Goal: Task Accomplishment & Management: Manage account settings

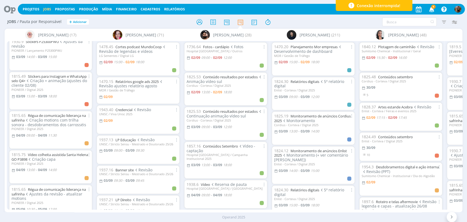
scroll to position [213, 0]
click at [66, 75] on link "Stickers para Instagram e WhatsApp selo Q4+" at bounding box center [48, 79] width 75 height 10
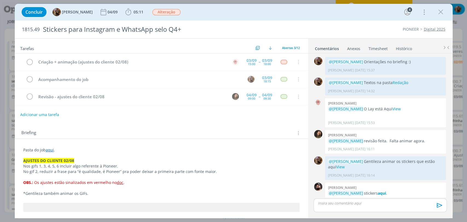
scroll to position [164, 0]
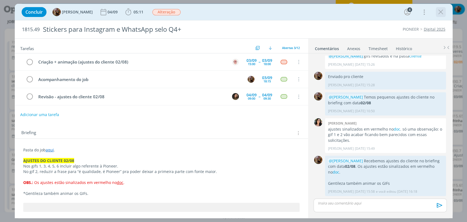
click at [440, 12] on icon "dialog" at bounding box center [441, 12] width 8 height 8
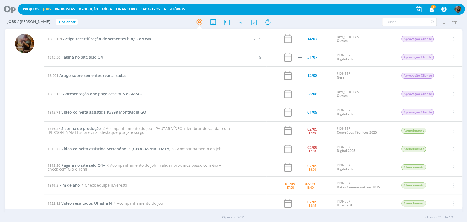
scroll to position [91, 0]
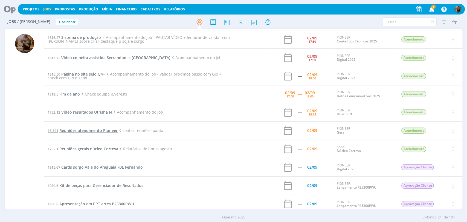
click at [94, 130] on span "Reuniões atendimento Pioneer" at bounding box center [88, 130] width 58 height 5
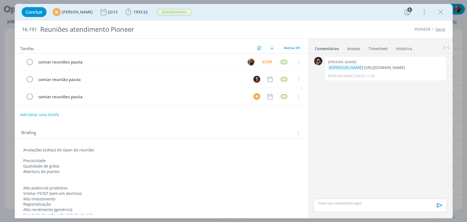
click at [372, 50] on link "Timesheet" at bounding box center [378, 48] width 20 height 8
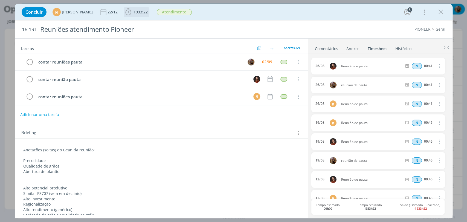
click at [147, 10] on span "1933:22" at bounding box center [141, 11] width 14 height 5
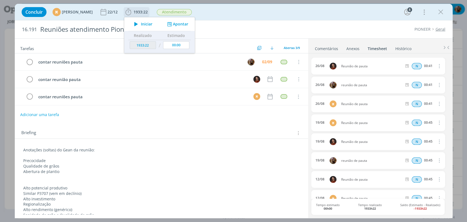
click at [188, 25] on button "Apontar" at bounding box center [177, 24] width 23 height 6
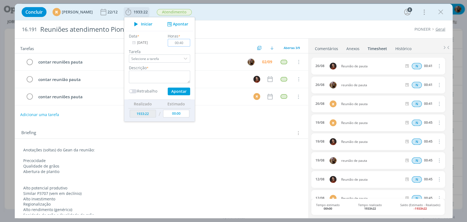
type input "00:40"
click at [160, 75] on textarea "dialog" at bounding box center [159, 77] width 61 height 13
type textarea "reunião de pauta"
click at [190, 88] on button "Apontar" at bounding box center [178, 92] width 22 height 8
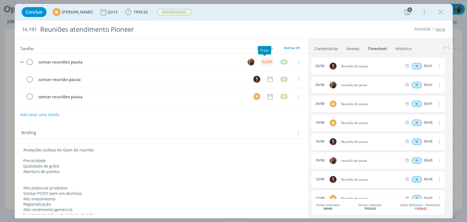
click at [265, 61] on div "02/09" at bounding box center [267, 62] width 10 height 4
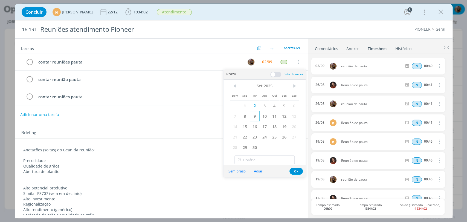
click at [252, 115] on span "9" at bounding box center [255, 116] width 10 height 10
click at [293, 170] on button "Ok" at bounding box center [296, 171] width 13 height 7
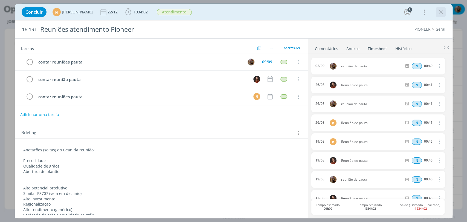
click at [440, 12] on icon "dialog" at bounding box center [441, 12] width 8 height 8
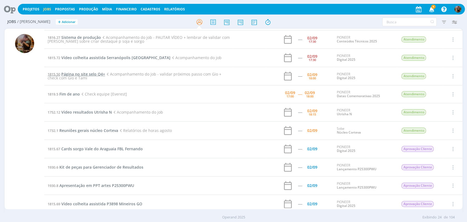
click at [87, 76] on span "Página no site selo Q4+" at bounding box center [83, 73] width 44 height 5
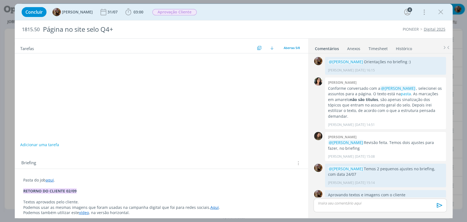
scroll to position [6, 0]
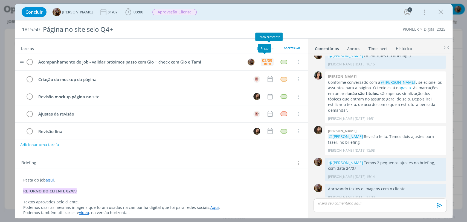
click at [265, 59] on div "02/09" at bounding box center [267, 61] width 10 height 4
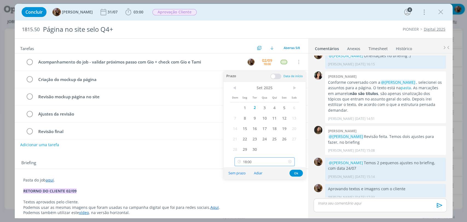
click at [269, 162] on input "18:00" at bounding box center [265, 161] width 60 height 9
click at [260, 117] on div "11:00" at bounding box center [265, 114] width 61 height 10
type input "11:00"
click at [265, 111] on span "3" at bounding box center [265, 107] width 10 height 10
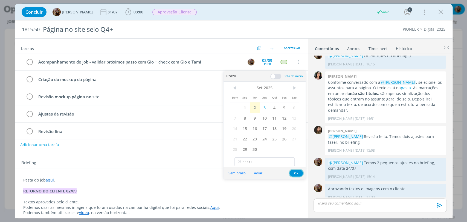
click at [299, 174] on button "Ok" at bounding box center [296, 173] width 13 height 7
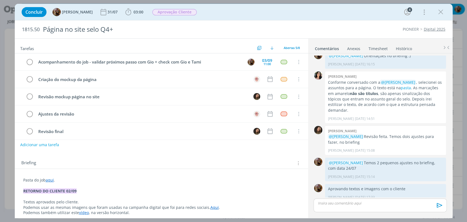
click at [441, 14] on icon "dialog" at bounding box center [441, 12] width 8 height 8
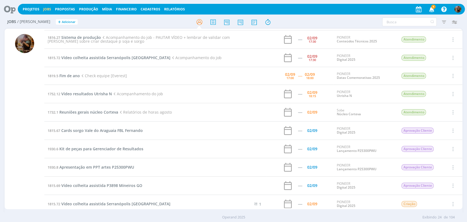
scroll to position [61, 0]
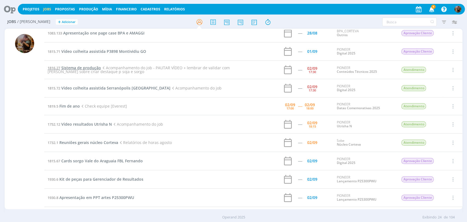
click at [89, 68] on span "Sistema de produção" at bounding box center [81, 67] width 40 height 5
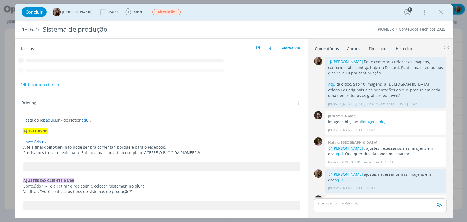
scroll to position [511, 0]
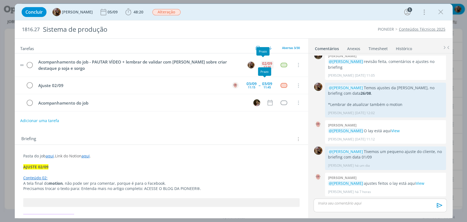
click at [262, 63] on div "02/09" at bounding box center [267, 64] width 10 height 4
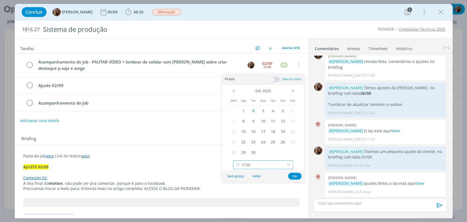
click at [264, 163] on input "17:30" at bounding box center [263, 164] width 60 height 9
click at [251, 107] on div "14:00" at bounding box center [263, 104] width 61 height 10
type input "14:00"
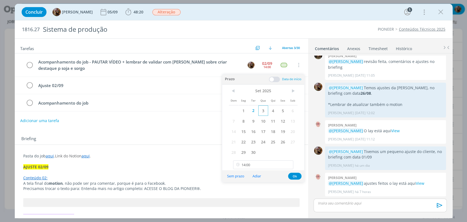
click at [264, 113] on span "3" at bounding box center [263, 110] width 10 height 10
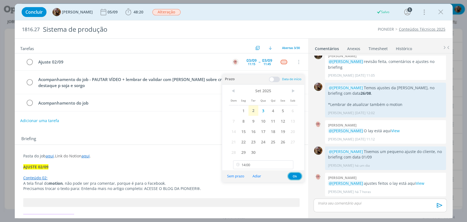
click at [296, 176] on button "Ok" at bounding box center [294, 176] width 13 height 7
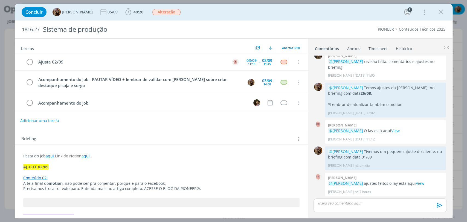
click at [336, 204] on p "dialog" at bounding box center [380, 203] width 124 height 5
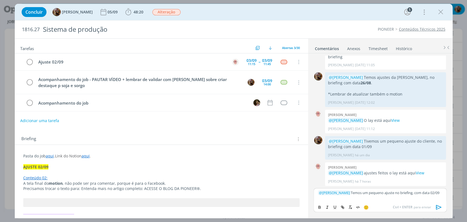
click at [436, 205] on icon "dialog" at bounding box center [438, 207] width 5 height 5
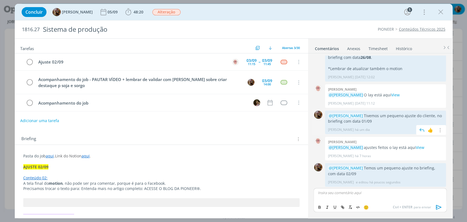
scroll to position [548, 0]
click at [441, 14] on icon "dialog" at bounding box center [441, 12] width 8 height 8
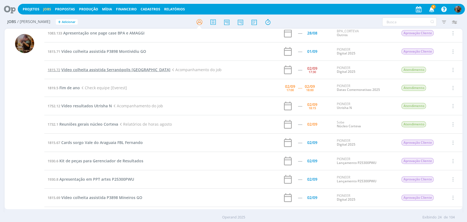
click at [89, 70] on span "Vídeo colheita assistida Serranópolis Goiás" at bounding box center [115, 69] width 109 height 5
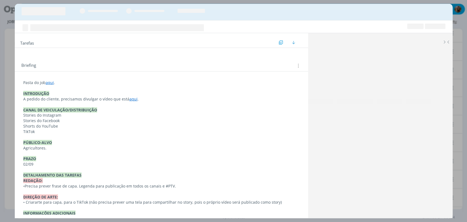
scroll to position [87, 0]
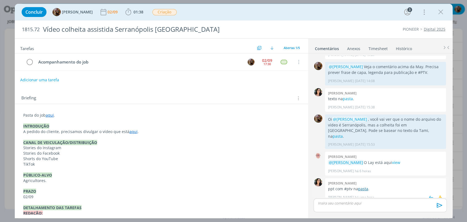
click at [361, 186] on link "pasta" at bounding box center [363, 188] width 10 height 5
click at [26, 64] on icon "dialog" at bounding box center [30, 62] width 8 height 8
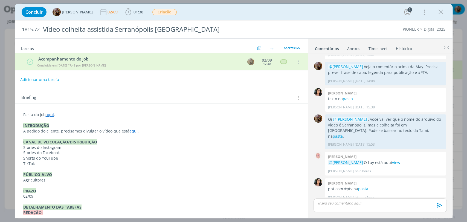
click at [366, 201] on p "dialog" at bounding box center [380, 203] width 124 height 5
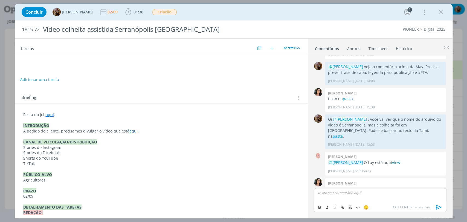
scroll to position [97, 0]
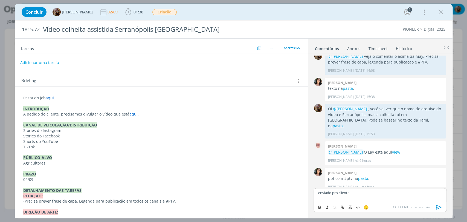
click at [438, 207] on icon "dialog" at bounding box center [439, 207] width 8 height 8
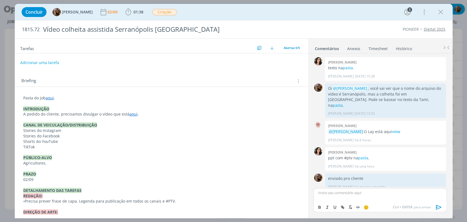
click at [381, 50] on link "Timesheet" at bounding box center [378, 48] width 20 height 8
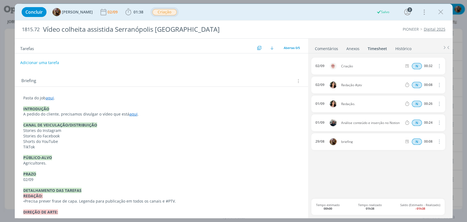
click at [170, 14] on span "Criação" at bounding box center [164, 12] width 24 height 6
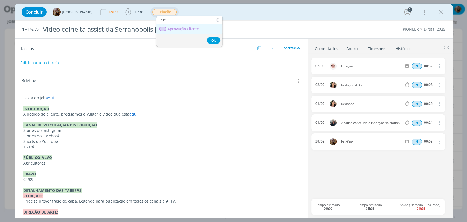
type input "clie"
click at [197, 29] on span "Aprovação Cliente" at bounding box center [182, 29] width 31 height 4
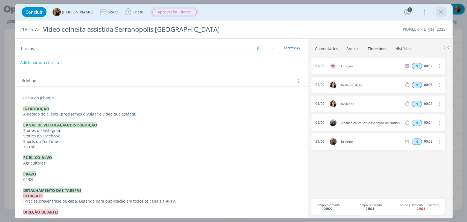
click at [440, 11] on icon "dialog" at bounding box center [441, 12] width 8 height 8
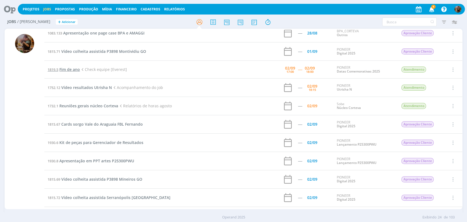
click at [79, 69] on span "Fim de ano" at bounding box center [69, 69] width 21 height 5
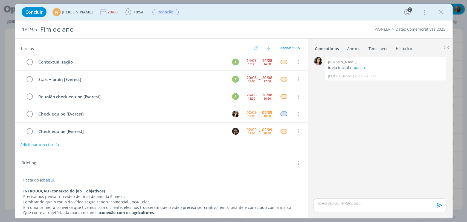
scroll to position [107, 0]
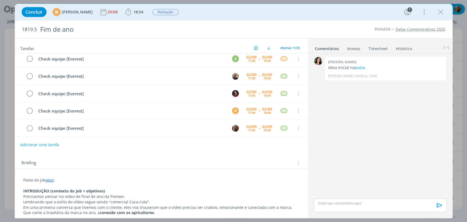
click at [387, 49] on li "Timesheet" at bounding box center [381, 48] width 27 height 8
click at [382, 48] on link "Timesheet" at bounding box center [378, 48] width 20 height 8
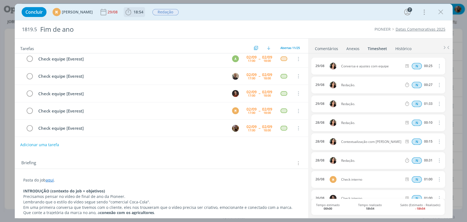
click at [143, 13] on span "18:54" at bounding box center [139, 11] width 10 height 5
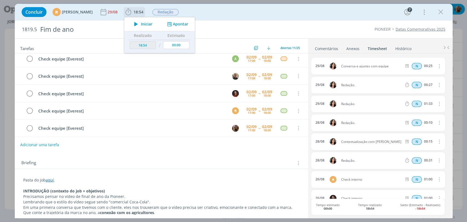
click at [186, 27] on button "Apontar" at bounding box center [177, 24] width 23 height 6
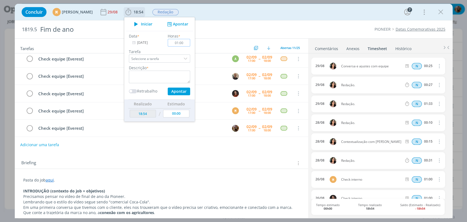
type input "01:00"
click at [175, 76] on textarea "dialog" at bounding box center [159, 77] width 61 height 13
type textarea "check com equipe"
click at [186, 95] on button "Apontar" at bounding box center [178, 92] width 22 height 8
type input "19:54"
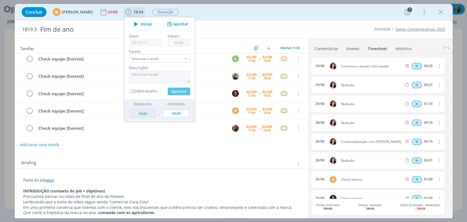
type input "00:00"
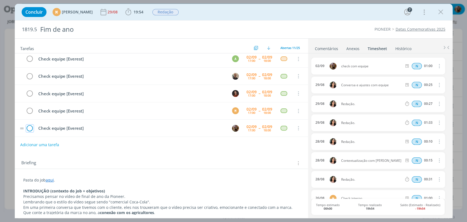
click at [31, 127] on icon "dialog" at bounding box center [30, 128] width 8 height 8
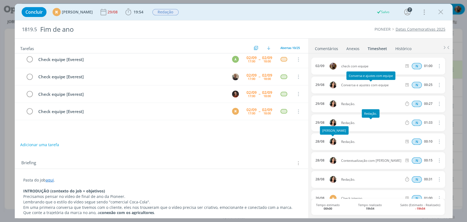
scroll to position [90, 0]
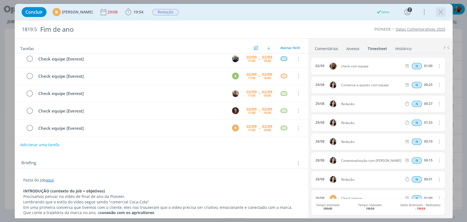
click at [438, 13] on icon "dialog" at bounding box center [441, 12] width 8 height 8
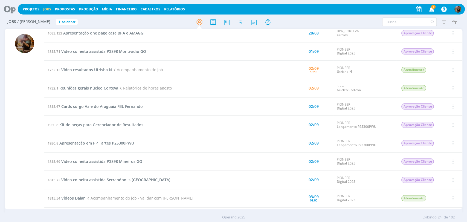
click at [108, 87] on span "Reuniões gerais núcleo Corteva" at bounding box center [88, 87] width 59 height 5
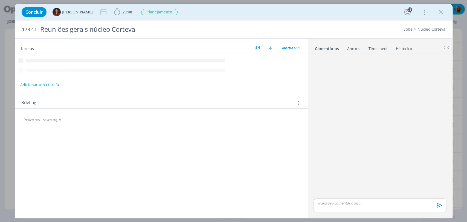
scroll to position [118, 0]
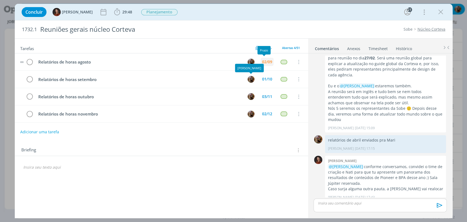
click at [265, 62] on div "02/09" at bounding box center [267, 62] width 10 height 4
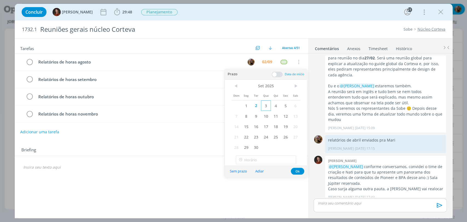
click at [265, 107] on span "3" at bounding box center [266, 105] width 10 height 10
click at [273, 157] on input "18:00" at bounding box center [266, 159] width 60 height 9
click at [247, 119] on div "12:00" at bounding box center [266, 122] width 61 height 10
type input "12:00"
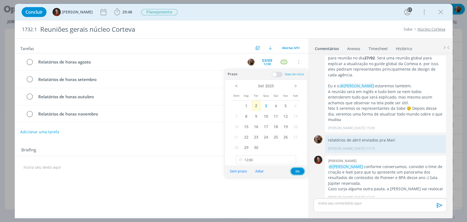
click at [297, 169] on button "Ok" at bounding box center [297, 171] width 13 height 7
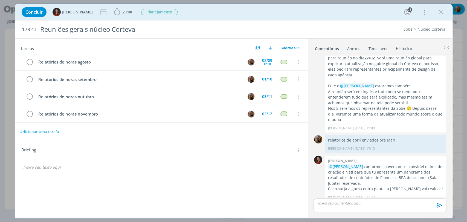
click at [440, 14] on icon "dialog" at bounding box center [441, 12] width 8 height 8
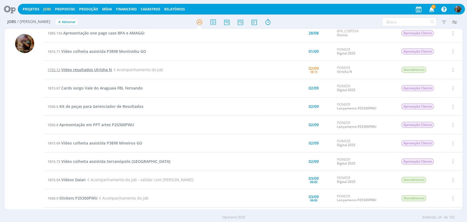
click at [101, 68] on span "Vídeo resultados Utrisha N" at bounding box center [86, 69] width 51 height 5
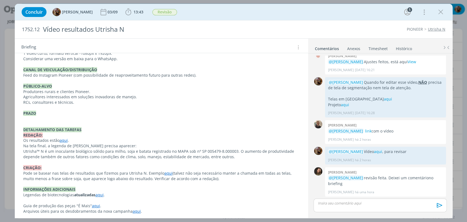
scroll to position [274, 0]
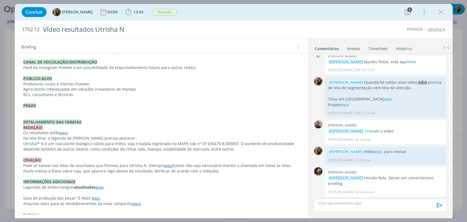
click at [57, 110] on p "dialog" at bounding box center [161, 110] width 276 height 5
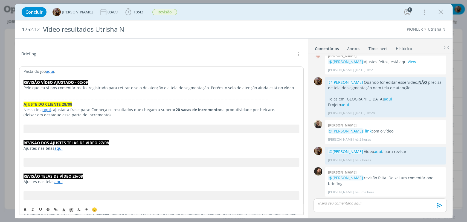
scroll to position [61, 0]
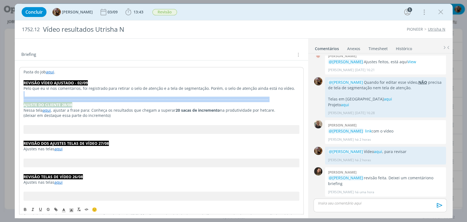
drag, startPoint x: 263, startPoint y: 96, endPoint x: 157, endPoint y: 105, distance: 106.6
click at [191, 105] on p "AJUSTE DO CLIENTE 28/08" at bounding box center [162, 104] width 276 height 5
click at [250, 103] on p "AJUSTE DO CLIENTE 28/08" at bounding box center [162, 104] width 276 height 5
drag, startPoint x: 243, startPoint y: 98, endPoint x: 9, endPoint y: 99, distance: 234.0
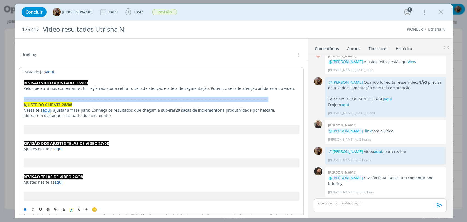
click at [9, 99] on div "Concluir Amanda Rodrigues 03/09 13:43 Iniciar Apontar Data * 02/09/2025 Horas *…" at bounding box center [233, 111] width 467 height 222
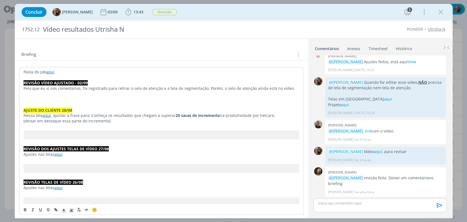
click at [37, 97] on p "dialog" at bounding box center [162, 99] width 276 height 5
click at [86, 208] on icon "dialog" at bounding box center [86, 209] width 4 height 4
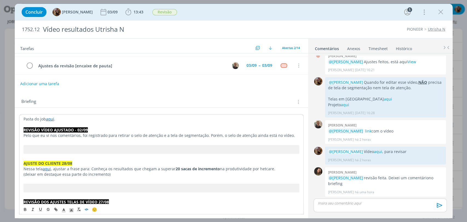
scroll to position [0, 0]
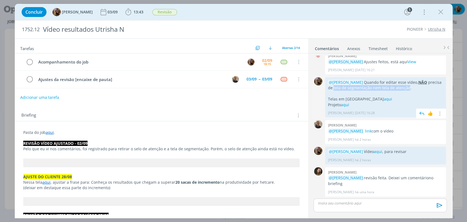
drag, startPoint x: 333, startPoint y: 88, endPoint x: 408, endPoint y: 88, distance: 74.7
click at [408, 88] on p "@Rodrigo Bilheri Quando for editar esse vídeo, NÃO precisa de tela de segmentaç…" at bounding box center [385, 85] width 115 height 11
copy p "tela de segmentação nem tela de atenção"
click at [374, 150] on link "aqui" at bounding box center [378, 151] width 8 height 5
click at [264, 62] on div "18:15" at bounding box center [267, 63] width 7 height 3
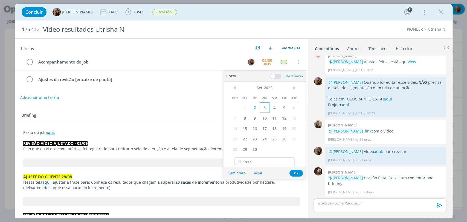
click at [264, 107] on span "3" at bounding box center [265, 107] width 10 height 10
click at [261, 157] on div "< Set 2025 > Dom Seg Ter Qua Qui Sex Sab 1 2 3 4 5 6 7 8 9 10 11 12 13 14 15 16…" at bounding box center [265, 125] width 82 height 86
click at [262, 165] on input "18:15" at bounding box center [265, 161] width 60 height 9
click at [252, 137] on div "09:30" at bounding box center [265, 137] width 61 height 10
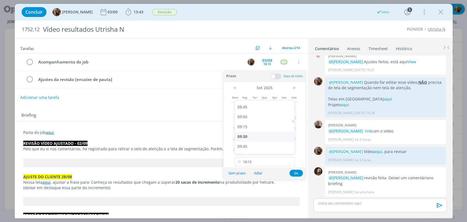
type input "09:30"
click at [295, 173] on button "Ok" at bounding box center [296, 173] width 13 height 7
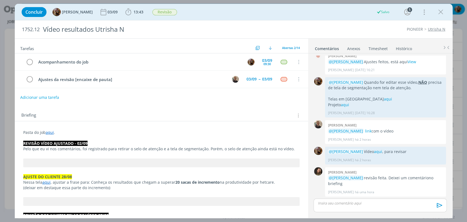
click at [371, 205] on p "dialog" at bounding box center [380, 203] width 124 height 5
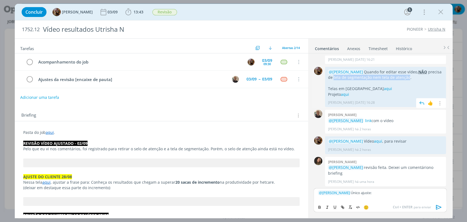
drag, startPoint x: 333, startPoint y: 77, endPoint x: 407, endPoint y: 77, distance: 73.9
click at [407, 77] on p "@Rodrigo Bilheri Quando for editar esse vídeo, NÃO precisa de tela de segmentaç…" at bounding box center [385, 74] width 115 height 11
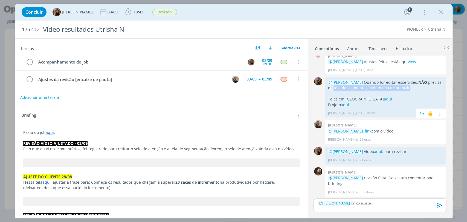
copy p "tela de segmentação nem tela de atenção"
click at [386, 203] on p "﻿ @ Rodrigo Bilheri ﻿ Único ajuste:" at bounding box center [380, 203] width 124 height 5
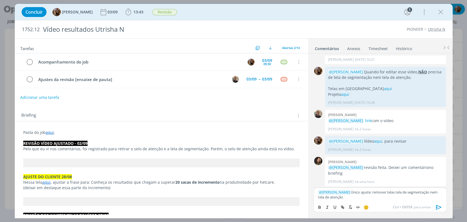
click at [395, 191] on p "﻿ @ Rodrigo Bilheri ﻿ Único ajuste: remover telas tela de segmentação nem tela …" at bounding box center [380, 195] width 124 height 10
click at [427, 193] on p "﻿ @ Rodrigo Bilheri ﻿ Único ajuste: remover telas de segmentação nem tela de at…" at bounding box center [380, 195] width 124 height 10
click at [433, 199] on p "﻿ @ Rodrigo Bilheri ﻿ Único ajuste: remover telas de segmentação e tela de aten…" at bounding box center [380, 195] width 124 height 10
click at [438, 207] on icon "dialog" at bounding box center [439, 207] width 8 height 8
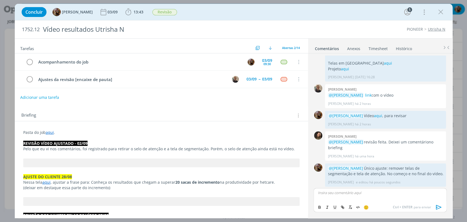
scroll to position [514, 0]
click at [171, 11] on span "Revisão" at bounding box center [164, 12] width 25 height 6
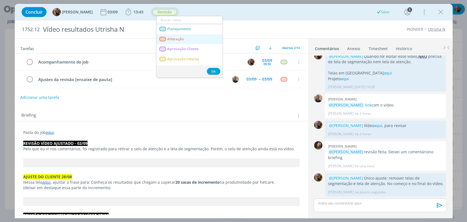
click at [172, 41] on span "Alteração" at bounding box center [175, 39] width 17 height 4
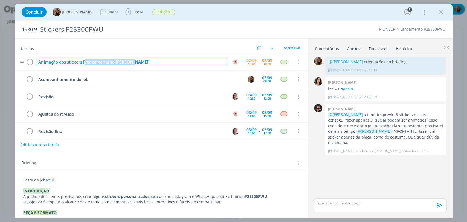
drag, startPoint x: 139, startPoint y: 61, endPoint x: 85, endPoint y: 64, distance: 54.5
click at [85, 64] on div "Animação dos stickers [ver comentário [PERSON_NAME]]" at bounding box center [131, 62] width 191 height 7
copy div "Animação dos stickers [ver comentário [PERSON_NAME]]"
click at [40, 142] on button "Adicionar uma tarefa" at bounding box center [39, 144] width 39 height 9
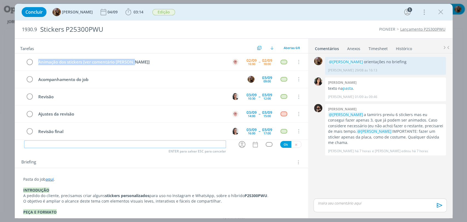
paste input "Animação dos stickers [ver comentário [PERSON_NAME]]"
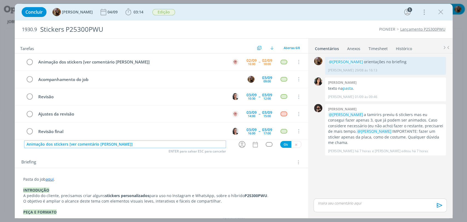
drag, startPoint x: 114, startPoint y: 143, endPoint x: 73, endPoint y: 143, distance: 41.0
click at [70, 146] on input "Animação dos stickers [ver comentário [PERSON_NAME]]" at bounding box center [125, 144] width 202 height 8
click at [240, 146] on icon "dialog" at bounding box center [242, 144] width 7 height 7
type input "Animação dos stickers [continuação]"
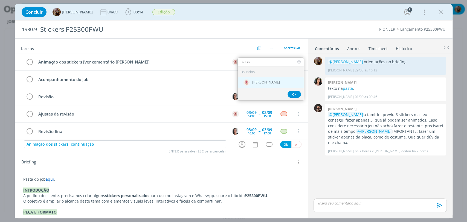
type input "aless"
click at [268, 82] on span "[PERSON_NAME]" at bounding box center [266, 82] width 28 height 4
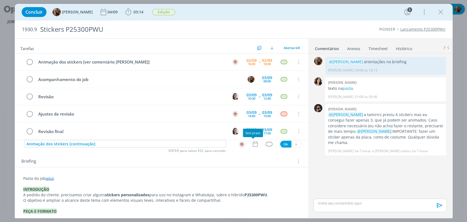
click at [252, 145] on icon "dialog" at bounding box center [255, 143] width 7 height 7
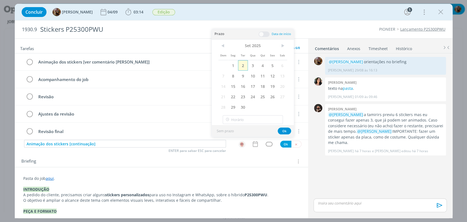
click at [247, 63] on span "2" at bounding box center [243, 65] width 10 height 10
click at [252, 64] on span "3" at bounding box center [253, 65] width 10 height 10
drag, startPoint x: 266, startPoint y: 33, endPoint x: 265, endPoint y: 36, distance: 2.9
click at [266, 33] on span at bounding box center [264, 33] width 11 height 5
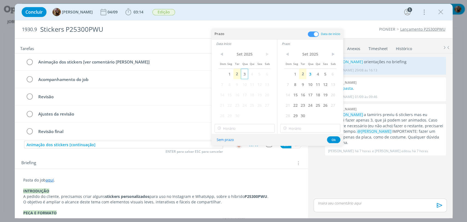
click at [243, 74] on span "3" at bounding box center [244, 74] width 7 height 10
click at [249, 130] on input "18:00" at bounding box center [245, 128] width 60 height 9
click at [232, 162] on div "09:00" at bounding box center [245, 163] width 61 height 10
type input "09:00"
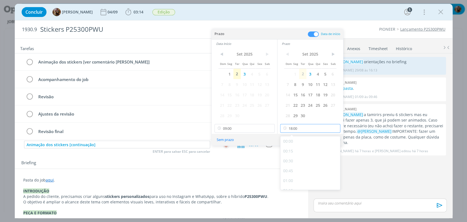
click at [304, 127] on input "18:00" at bounding box center [310, 128] width 60 height 9
click at [302, 160] on div "10:30" at bounding box center [310, 161] width 61 height 10
type input "10:30"
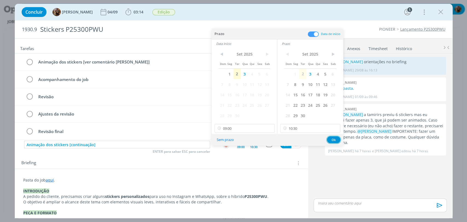
click at [331, 140] on button "Ok" at bounding box center [333, 139] width 13 height 7
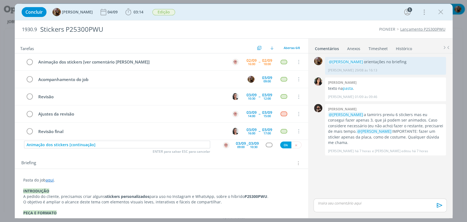
click at [268, 145] on div "dialog" at bounding box center [269, 145] width 7 height 5
type input "c"
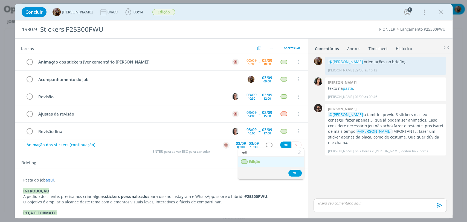
type input "edi"
click at [250, 162] on span "Edição" at bounding box center [254, 162] width 11 height 4
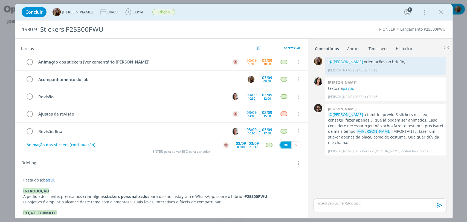
click at [280, 146] on button "Ok" at bounding box center [285, 144] width 11 height 7
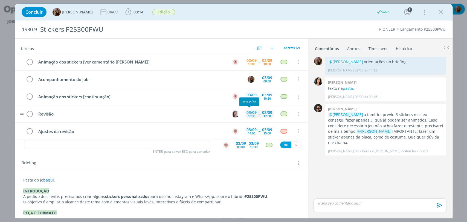
click at [248, 114] on div "10:30" at bounding box center [251, 115] width 7 height 3
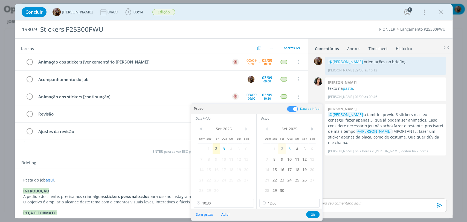
click at [232, 208] on div "< Set 2025 > Dom Seg Ter Qua Qui Sex Sab 1 2 3 4 5 6 7 8 9 10 11 12 13 14 15 16…" at bounding box center [223, 166] width 65 height 86
click at [228, 201] on input "10:30" at bounding box center [224, 203] width 60 height 9
click at [227, 174] on div "11:00" at bounding box center [224, 178] width 61 height 10
type input "11:00"
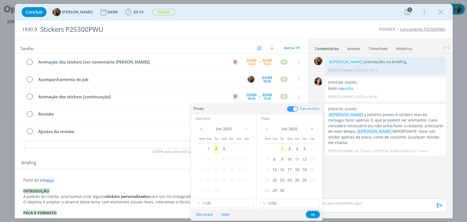
click at [311, 212] on button "Ok" at bounding box center [312, 214] width 13 height 7
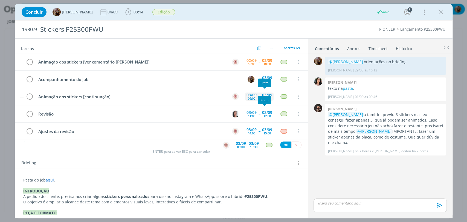
click at [268, 94] on div "03/09" at bounding box center [267, 95] width 10 height 4
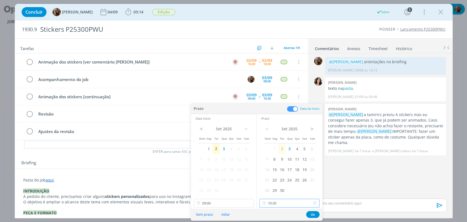
click at [279, 203] on input "10:30" at bounding box center [289, 203] width 60 height 9
click at [272, 178] on div "11:00" at bounding box center [290, 178] width 61 height 10
type input "11:00"
click at [314, 214] on button "Ok" at bounding box center [312, 214] width 13 height 7
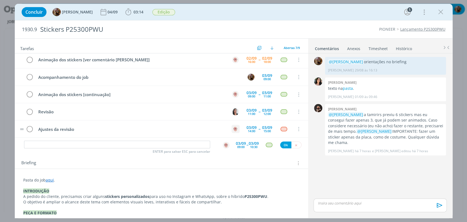
scroll to position [0, 0]
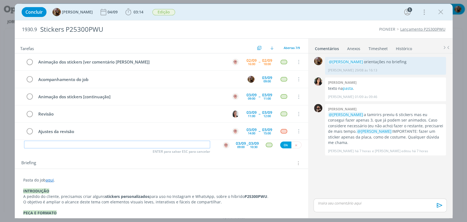
click at [158, 143] on input "dialog" at bounding box center [117, 145] width 186 height 8
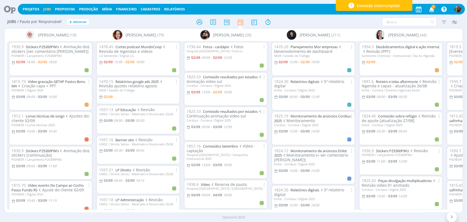
scroll to position [61, 0]
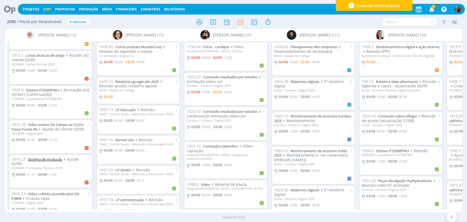
drag, startPoint x: 0, startPoint y: 0, endPoint x: 54, endPoint y: 158, distance: 167.0
click at [54, 158] on link "Sistema de produção" at bounding box center [45, 159] width 34 height 5
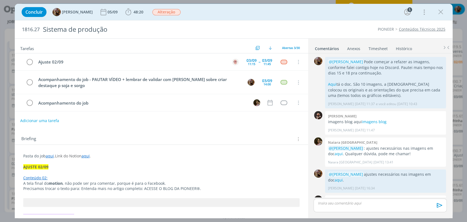
scroll to position [538, 0]
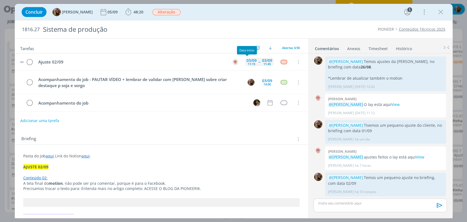
click at [247, 59] on div "03/09" at bounding box center [252, 61] width 10 height 4
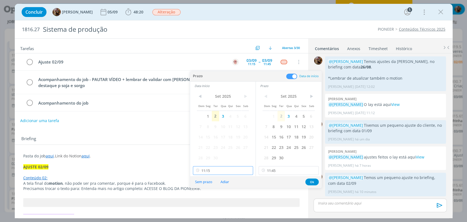
click at [223, 169] on input "11:15" at bounding box center [223, 170] width 60 height 9
click at [212, 146] on div "11:00" at bounding box center [223, 146] width 61 height 10
type input "11:00"
click at [280, 168] on input "11:45" at bounding box center [289, 170] width 60 height 9
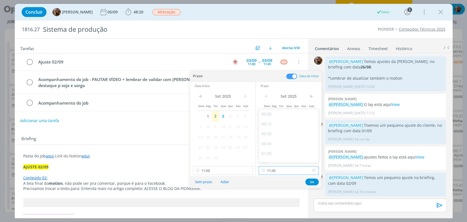
scroll to position [421, 0]
click at [276, 146] on div "11:30" at bounding box center [289, 146] width 61 height 10
type input "11:30"
click at [311, 181] on button "Ok" at bounding box center [311, 181] width 13 height 7
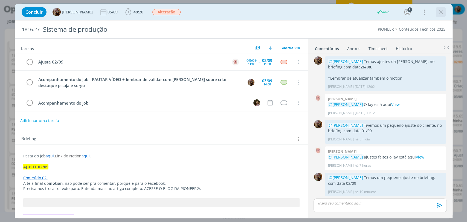
click at [441, 11] on icon "dialog" at bounding box center [441, 12] width 8 height 8
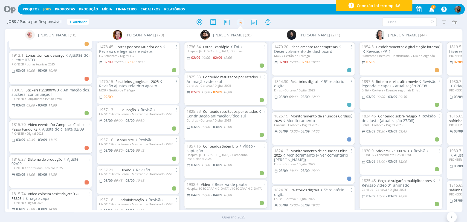
scroll to position [91, 0]
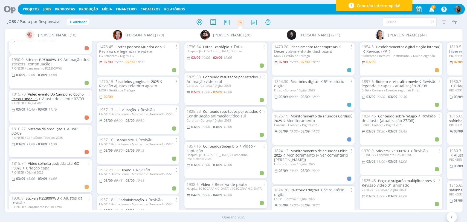
click at [68, 93] on link "Vídeo evento Do Campo ao Cocho Passo Fundo RS" at bounding box center [47, 97] width 72 height 10
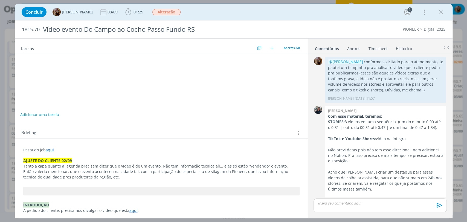
scroll to position [201, 0]
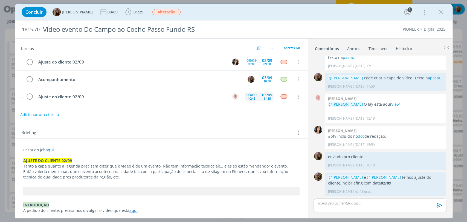
click at [262, 93] on div "03/09" at bounding box center [267, 95] width 10 height 4
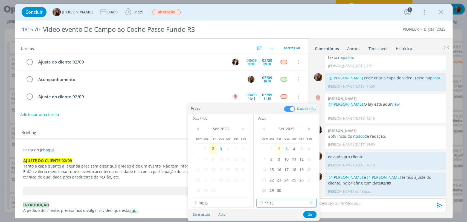
click at [275, 204] on input "11:15" at bounding box center [286, 203] width 60 height 9
click at [268, 187] on div "12:00" at bounding box center [287, 188] width 61 height 10
type input "12:00"
click at [223, 205] on input "10:45" at bounding box center [221, 203] width 60 height 9
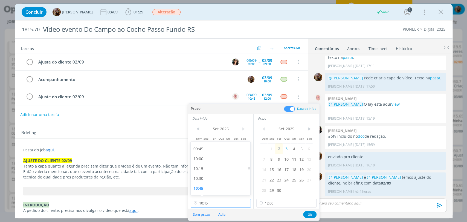
scroll to position [443, 0]
click at [202, 157] on div "11:30" at bounding box center [221, 157] width 61 height 10
type input "11:30"
click at [310, 213] on button "Ok" at bounding box center [309, 214] width 13 height 7
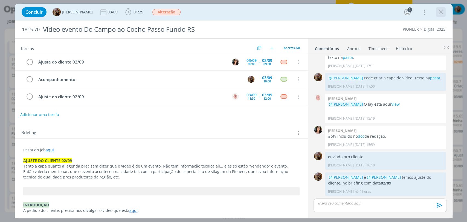
click at [439, 13] on icon "dialog" at bounding box center [441, 12] width 8 height 8
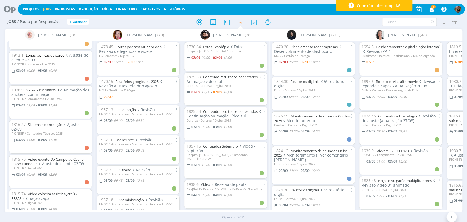
scroll to position [91, 0]
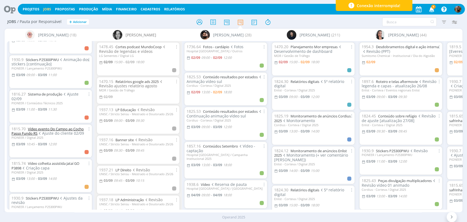
click at [64, 128] on link "Vídeo evento Do Campo ao Cocho Passo Fundo RS" at bounding box center [47, 131] width 72 height 10
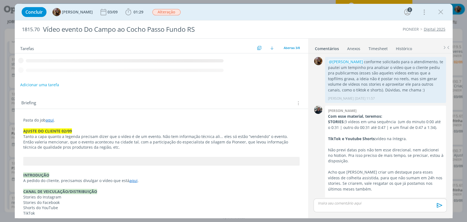
scroll to position [201, 0]
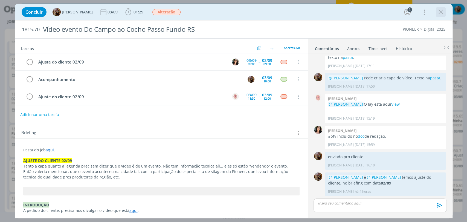
click at [442, 15] on icon "dialog" at bounding box center [441, 12] width 8 height 8
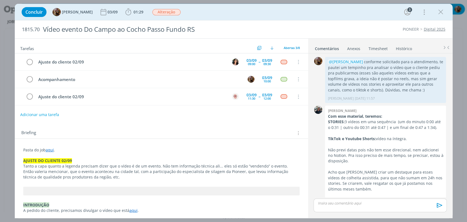
scroll to position [201, 0]
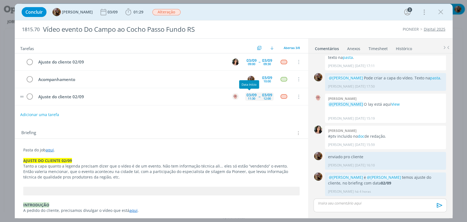
click at [248, 97] on div "11:30" at bounding box center [251, 98] width 7 height 3
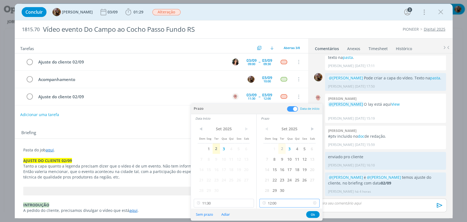
click at [278, 204] on input "12:00" at bounding box center [289, 203] width 60 height 9
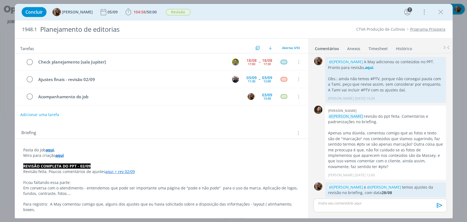
scroll to position [724, 0]
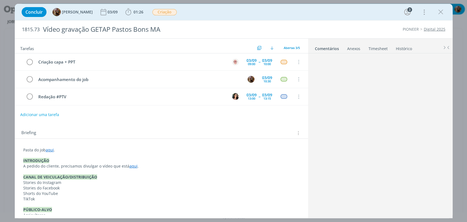
scroll to position [23, 0]
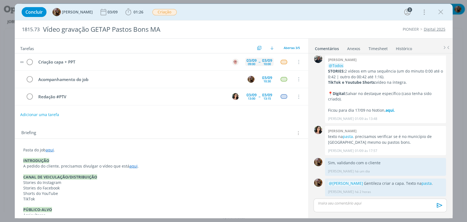
click at [262, 59] on div "03/09" at bounding box center [267, 61] width 10 height 4
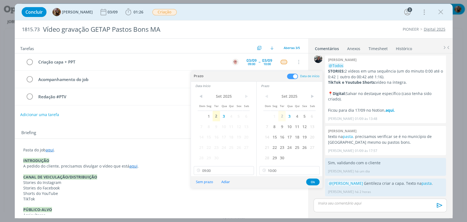
click at [279, 165] on div "< Set 2025 > Dom Seg Ter Qua Qui Sex Sab 1 2 3 4 5 6 7 8 9 10 11 12 13 14 15 16…" at bounding box center [290, 133] width 66 height 86
click at [280, 166] on input "10:00" at bounding box center [289, 170] width 60 height 9
click at [274, 118] on div "16:00" at bounding box center [290, 119] width 61 height 10
type input "16:00"
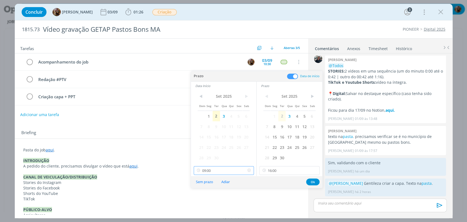
click at [231, 173] on input "09:00" at bounding box center [224, 170] width 60 height 9
click at [202, 149] on div "15:00" at bounding box center [224, 149] width 61 height 10
type input "15:00"
click at [299, 170] on input "16:00" at bounding box center [289, 170] width 60 height 9
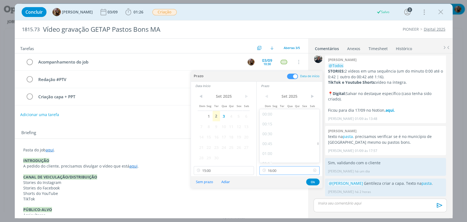
scroll to position [589, 0]
click at [285, 149] on div "15:45" at bounding box center [290, 146] width 61 height 10
type input "15:45"
click at [314, 180] on button "Ok" at bounding box center [312, 181] width 13 height 7
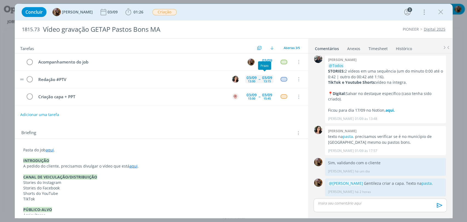
click at [265, 80] on div "13:15" at bounding box center [267, 81] width 7 height 3
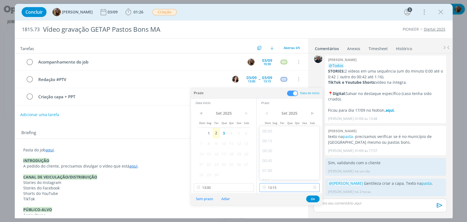
click at [286, 186] on input "13:15" at bounding box center [289, 187] width 60 height 9
click at [284, 160] on div "16:00" at bounding box center [290, 160] width 61 height 10
type input "16:00"
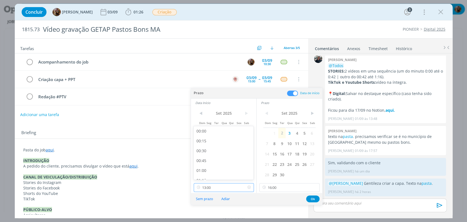
click at [224, 188] on input "13:00" at bounding box center [224, 187] width 60 height 9
click at [206, 158] on div "15:45" at bounding box center [224, 160] width 61 height 10
type input "15:45"
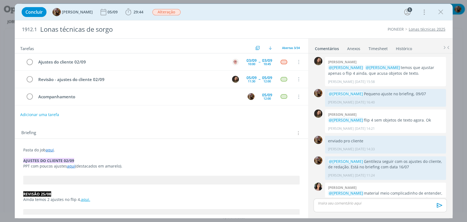
scroll to position [389, 0]
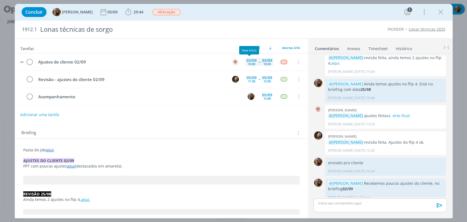
click at [248, 59] on div "03/09" at bounding box center [252, 61] width 10 height 4
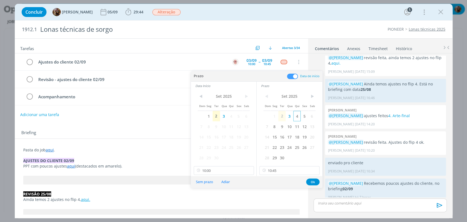
click at [297, 117] on span "4" at bounding box center [296, 116] width 7 height 10
click at [231, 117] on span "4" at bounding box center [230, 116] width 7 height 10
click at [226, 169] on input "10:00" at bounding box center [224, 170] width 60 height 9
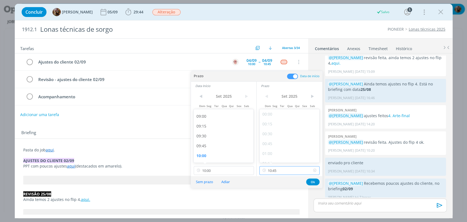
click at [279, 170] on input "10:45" at bounding box center [289, 170] width 60 height 9
click at [272, 142] on div "15:00" at bounding box center [290, 141] width 61 height 10
type input "15:00"
drag, startPoint x: 238, startPoint y: 170, endPoint x: 219, endPoint y: 153, distance: 25.3
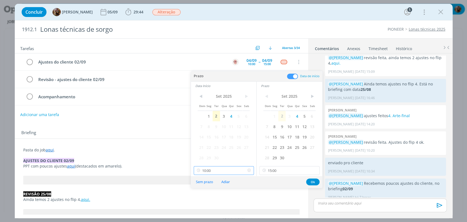
click at [237, 170] on input "10:00" at bounding box center [224, 170] width 60 height 9
click at [209, 133] on div "14:00" at bounding box center [224, 131] width 61 height 10
type input "14:00"
click at [287, 173] on input "15:00" at bounding box center [289, 170] width 60 height 9
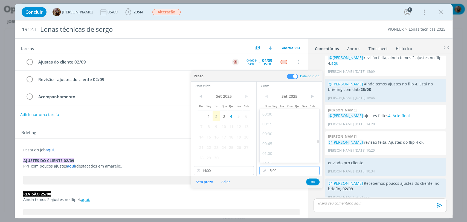
scroll to position [549, 0]
click at [277, 147] on div "14:45" at bounding box center [290, 146] width 61 height 10
type input "14:45"
click at [313, 182] on button "Ok" at bounding box center [312, 181] width 13 height 7
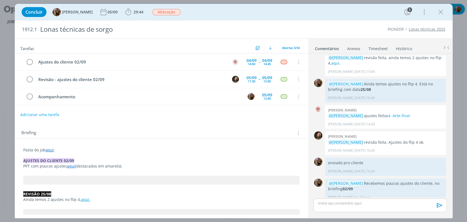
drag, startPoint x: 438, startPoint y: 13, endPoint x: 207, endPoint y: 8, distance: 231.6
click at [438, 13] on icon "dialog" at bounding box center [441, 12] width 8 height 8
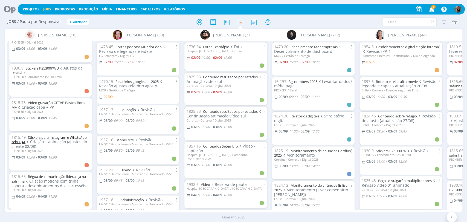
scroll to position [182, 0]
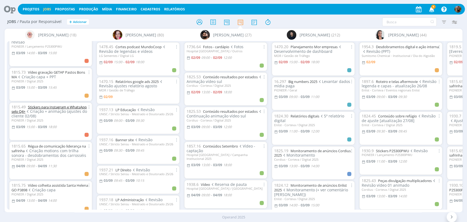
click at [57, 105] on link "Stickers para Instagram e WhatsApp selo Q4+" at bounding box center [48, 110] width 75 height 10
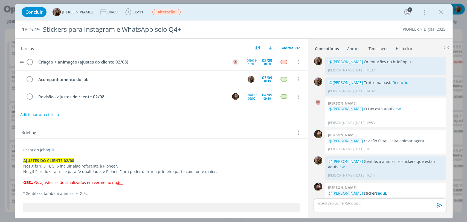
scroll to position [164, 0]
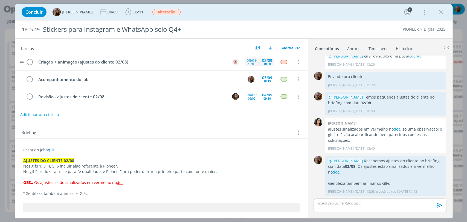
click at [249, 63] on div "15:00" at bounding box center [251, 63] width 7 height 3
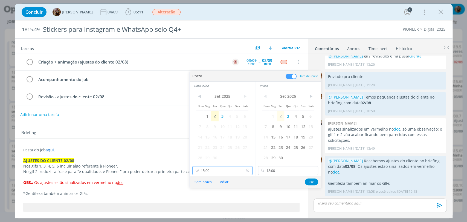
click at [224, 169] on input "15:00" at bounding box center [222, 170] width 60 height 9
click at [204, 153] on div "15:45" at bounding box center [222, 155] width 61 height 10
type input "15:45"
click at [313, 181] on button "Ok" at bounding box center [311, 181] width 13 height 7
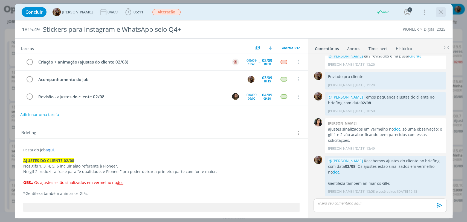
click at [441, 13] on icon "dialog" at bounding box center [441, 12] width 8 height 8
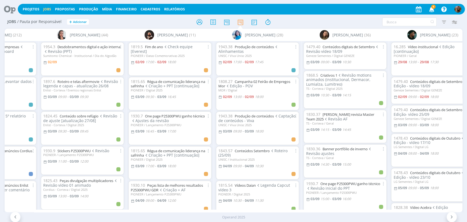
scroll to position [0, 333]
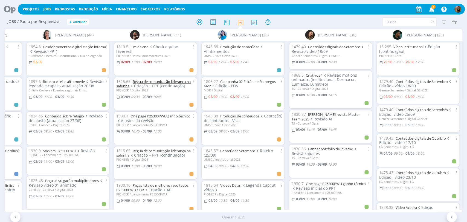
click at [180, 81] on link "Régua de comunicação liderança na safrinha" at bounding box center [153, 84] width 74 height 10
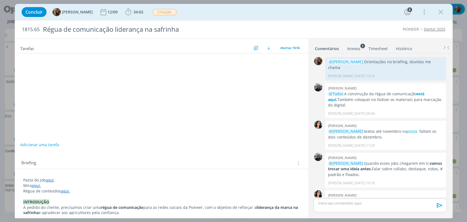
scroll to position [253, 0]
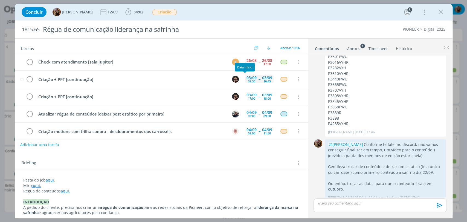
click at [249, 80] on div "09:30" at bounding box center [251, 81] width 7 height 3
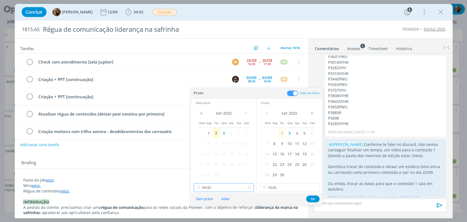
click at [223, 188] on input "09:30" at bounding box center [224, 187] width 60 height 9
click at [204, 154] on div "09:00" at bounding box center [224, 153] width 61 height 10
type input "09:00"
click at [311, 197] on button "Ok" at bounding box center [312, 198] width 13 height 7
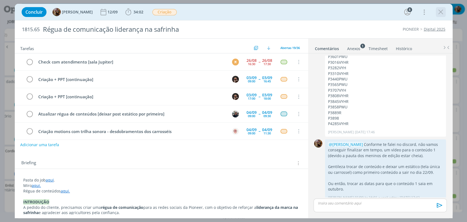
click at [440, 13] on icon "dialog" at bounding box center [441, 12] width 8 height 8
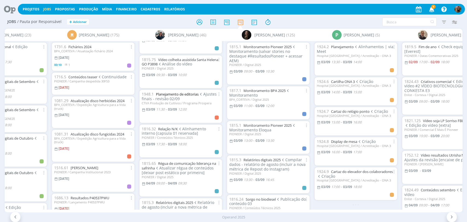
scroll to position [121, 0]
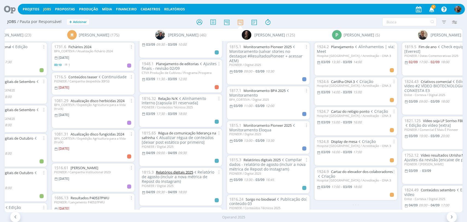
click at [185, 170] on link "Relatórios digitais 2025" at bounding box center [174, 172] width 37 height 5
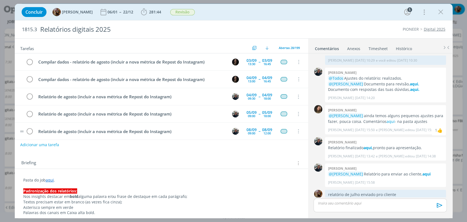
scroll to position [17, 0]
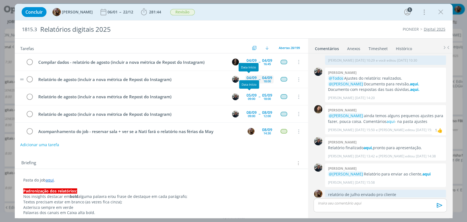
click at [249, 78] on div "04/09" at bounding box center [252, 78] width 10 height 4
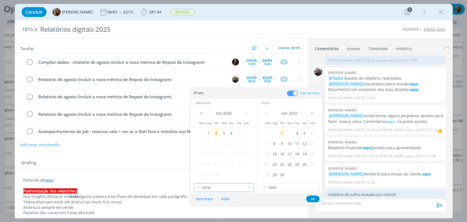
click at [228, 190] on input "09:30" at bounding box center [224, 187] width 60 height 9
click at [219, 163] on div "10:00" at bounding box center [224, 162] width 61 height 10
type input "10:00"
click at [309, 196] on button "Ok" at bounding box center [312, 198] width 13 height 7
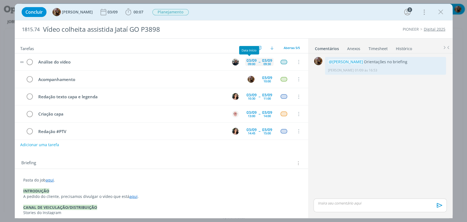
click at [247, 60] on div "03/09" at bounding box center [252, 61] width 10 height 4
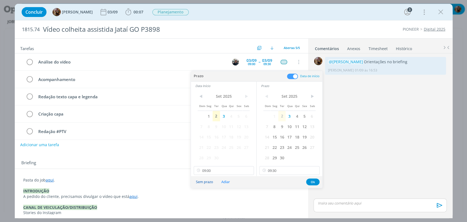
click at [209, 180] on button "Sem prazo" at bounding box center [204, 181] width 24 height 7
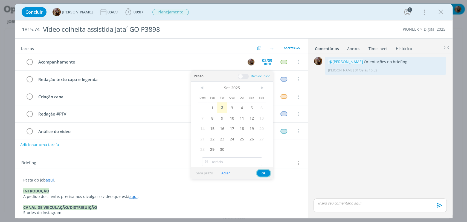
click at [261, 173] on button "Ok" at bounding box center [263, 173] width 13 height 7
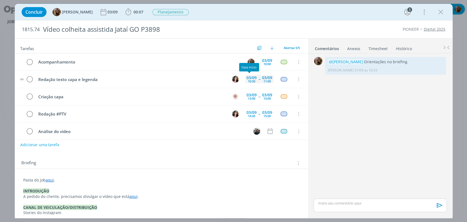
click at [248, 80] on div "10:30" at bounding box center [251, 81] width 7 height 3
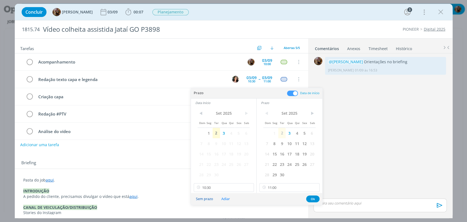
click at [205, 200] on button "Sem prazo" at bounding box center [204, 198] width 24 height 7
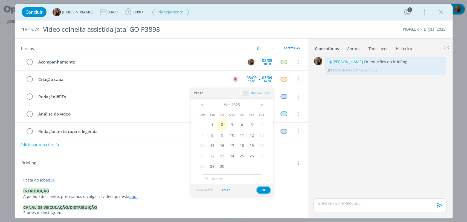
click at [266, 188] on button "Ok" at bounding box center [263, 190] width 13 height 7
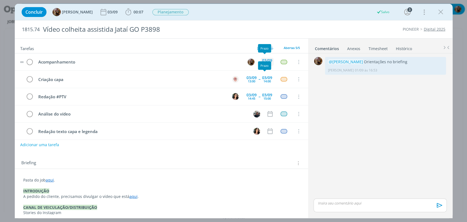
click at [263, 59] on div "03/09" at bounding box center [267, 61] width 10 height 4
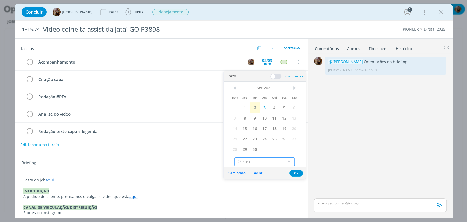
click at [254, 164] on input "10:00" at bounding box center [265, 161] width 60 height 9
click at [249, 137] on div "09:00" at bounding box center [265, 138] width 61 height 10
type input "09:00"
click at [293, 174] on button "Ok" at bounding box center [296, 173] width 13 height 7
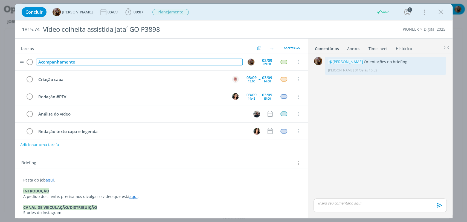
click at [114, 61] on div "Acompanhamento" at bounding box center [139, 62] width 207 height 7
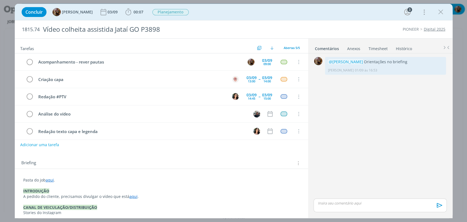
click at [218, 5] on div "Concluir [PERSON_NAME] [DATE] 00:07 Iniciar Apontar Data * [DATE] Horas * 00:00…" at bounding box center [234, 12] width 438 height 16
click at [437, 12] on button "dialog" at bounding box center [441, 12] width 8 height 8
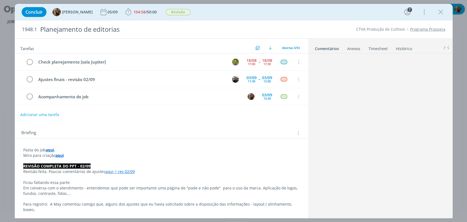
scroll to position [724, 0]
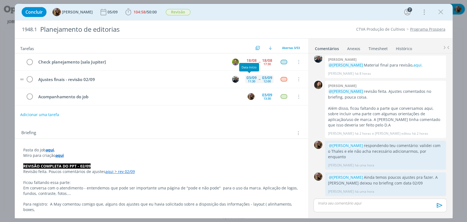
click at [250, 76] on div "03/09" at bounding box center [252, 78] width 10 height 4
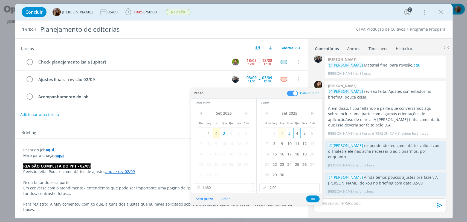
click at [298, 136] on span "4" at bounding box center [296, 133] width 7 height 10
click at [231, 134] on span "4" at bounding box center [230, 133] width 7 height 10
click at [228, 184] on input "11:30" at bounding box center [224, 187] width 60 height 9
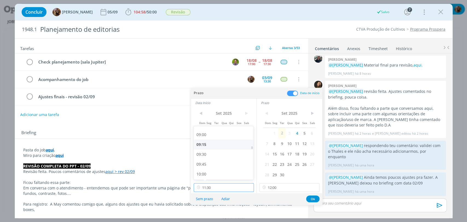
scroll to position [351, 0]
click at [208, 151] on div "09:30" at bounding box center [224, 155] width 61 height 10
type input "09:30"
click at [277, 182] on div "< [DATE] > Dom Seg Ter Qua Qui Sex Sab 1 2 3 4 5 6 7 8 9 10 11 12 13 14 15 16 1…" at bounding box center [290, 150] width 66 height 86
click at [277, 187] on input "12:00" at bounding box center [289, 187] width 60 height 9
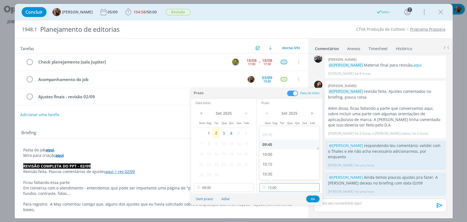
scroll to position [370, 0]
click at [275, 153] on div "10:00" at bounding box center [290, 155] width 61 height 10
type input "10:00"
click at [312, 199] on button "Ok" at bounding box center [312, 198] width 13 height 7
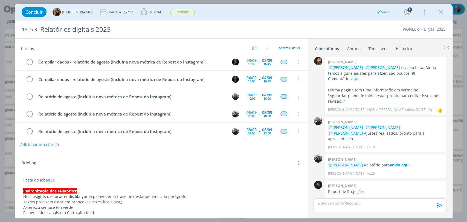
scroll to position [598, 0]
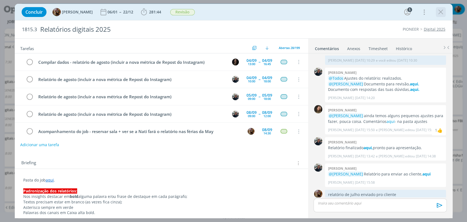
click at [443, 11] on icon "dialog" at bounding box center [441, 12] width 8 height 8
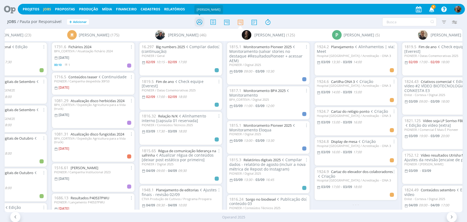
click at [202, 22] on icon at bounding box center [199, 22] width 10 height 11
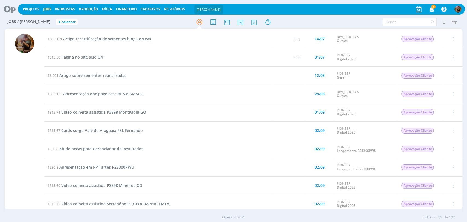
click at [433, 9] on icon "button" at bounding box center [432, 8] width 10 height 9
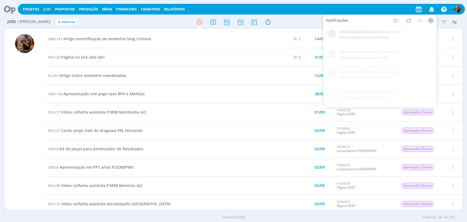
click at [430, 9] on icon "button" at bounding box center [432, 8] width 10 height 9
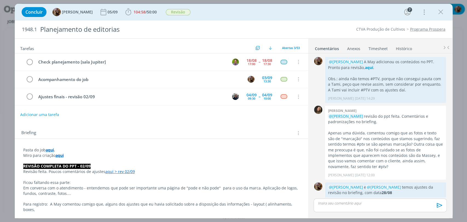
scroll to position [724, 0]
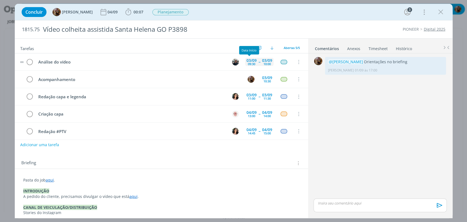
click at [250, 59] on div "03/09" at bounding box center [252, 61] width 10 height 4
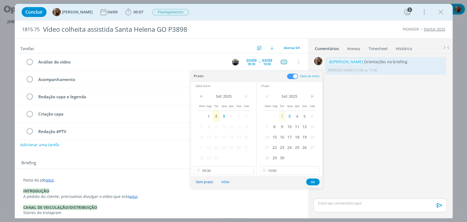
click at [208, 181] on button "Sem prazo" at bounding box center [204, 181] width 24 height 7
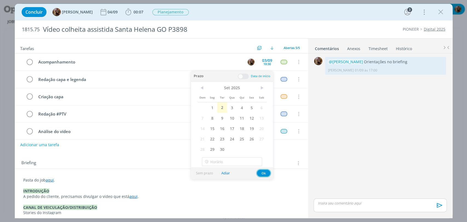
click at [265, 173] on button "Ok" at bounding box center [263, 173] width 13 height 7
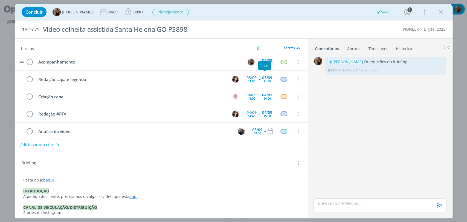
click at [263, 59] on div "03/09" at bounding box center [267, 61] width 10 height 4
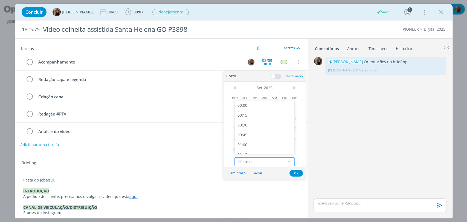
click at [259, 161] on input "10:30" at bounding box center [265, 161] width 60 height 9
click at [248, 136] on div "09:30" at bounding box center [265, 138] width 61 height 10
type input "09:30"
drag, startPoint x: 295, startPoint y: 171, endPoint x: 282, endPoint y: 160, distance: 16.9
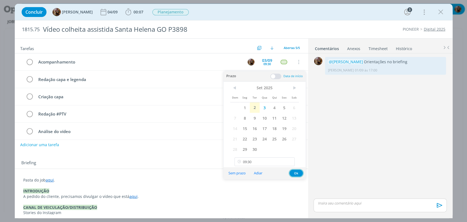
click at [296, 171] on button "Ok" at bounding box center [296, 173] width 13 height 7
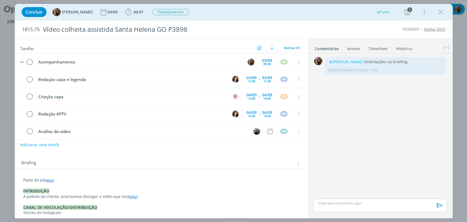
click at [175, 65] on td "Acompanhamento" at bounding box center [138, 62] width 207 height 10
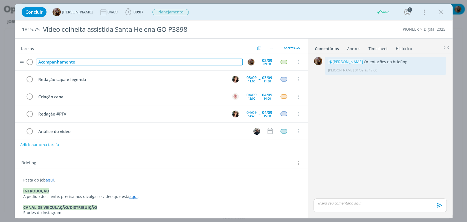
click at [173, 65] on div "Acompanhamento" at bounding box center [139, 62] width 207 height 7
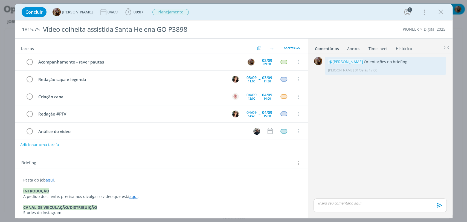
click at [277, 12] on div "Concluir [PERSON_NAME] [DATE] 00:07 Iniciar Apontar Data * [DATE] Horas * 00:00…" at bounding box center [234, 11] width 430 height 13
click at [439, 12] on icon "dialog" at bounding box center [441, 12] width 8 height 8
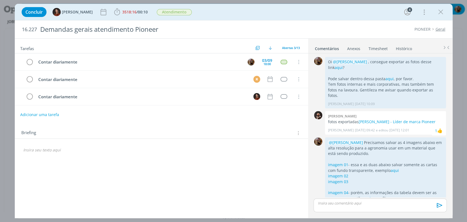
scroll to position [58, 0]
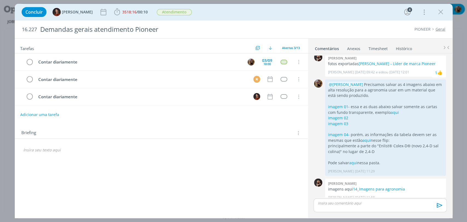
click at [380, 48] on link "Timesheet" at bounding box center [378, 48] width 20 height 8
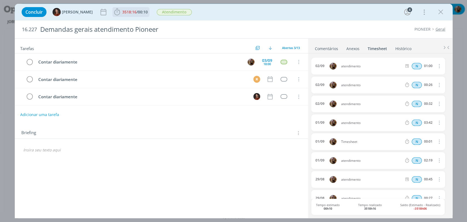
click at [137, 14] on span "/" at bounding box center [137, 11] width 1 height 5
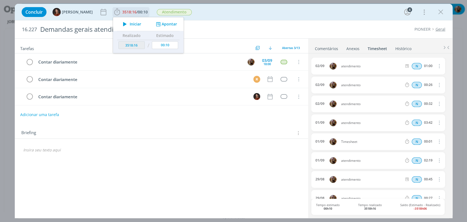
click at [156, 22] on icon "dialog" at bounding box center [158, 24] width 7 height 5
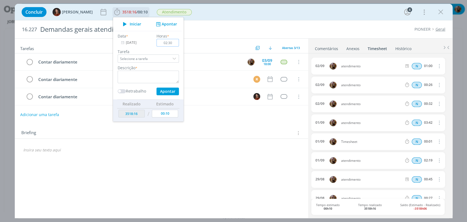
type input "02:30"
click at [156, 73] on textarea "dialog" at bounding box center [148, 77] width 61 height 13
type textarea "atendimento"
click at [159, 92] on button "Apontar" at bounding box center [167, 92] width 22 height 8
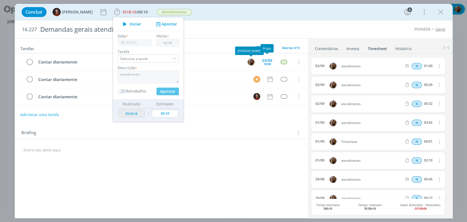
type input "3520:46"
type input "00:00"
click at [442, 14] on icon "dialog" at bounding box center [441, 12] width 8 height 8
